Goal: Find specific page/section: Find specific page/section

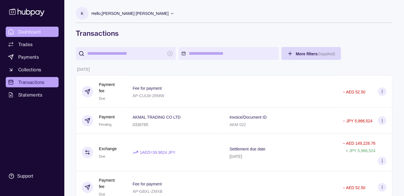
click at [36, 31] on span "Dashboard" at bounding box center [29, 31] width 23 height 7
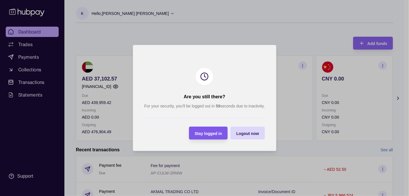
click at [212, 135] on div "Stay logged in" at bounding box center [207, 133] width 27 height 7
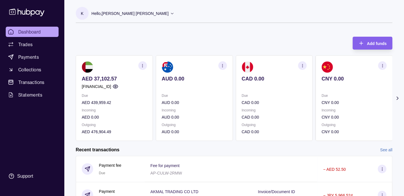
scroll to position [109, 0]
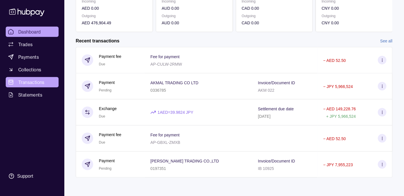
click at [35, 82] on span "Transactions" at bounding box center [31, 82] width 26 height 7
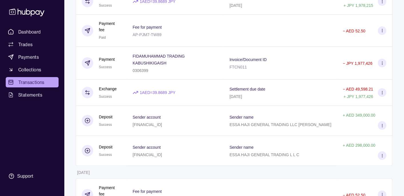
scroll to position [589, 0]
